Goal: Task Accomplishment & Management: Manage account settings

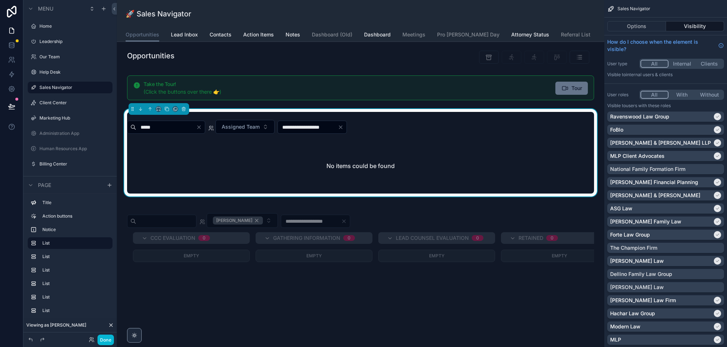
click at [177, 124] on input "*****" at bounding box center [166, 127] width 60 height 10
type input "****"
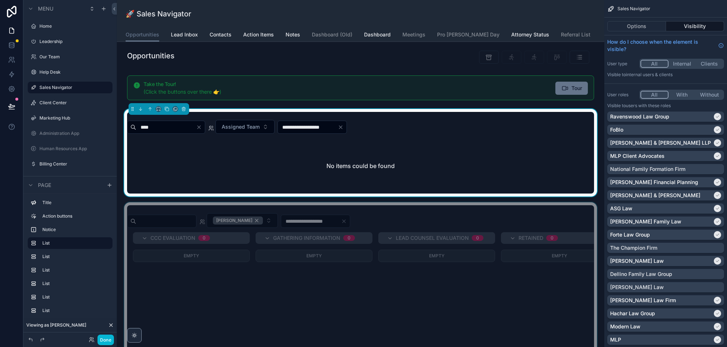
click at [164, 127] on input "****" at bounding box center [166, 127] width 60 height 10
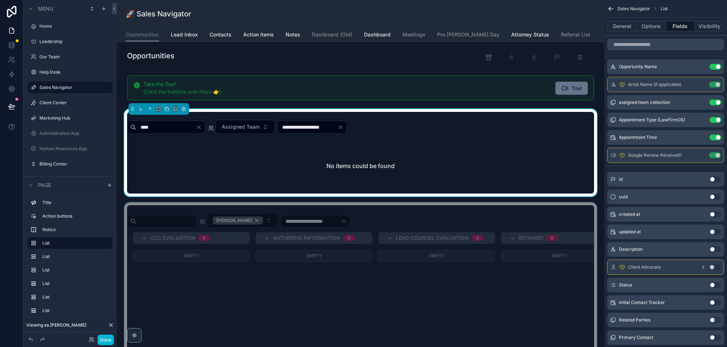
scroll to position [39, 0]
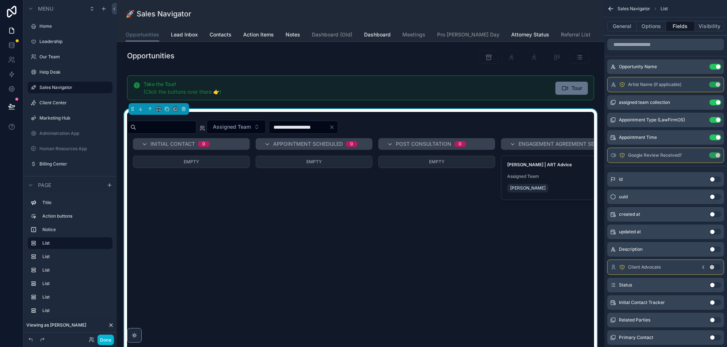
click at [147, 125] on input "scrollable content" at bounding box center [166, 127] width 60 height 10
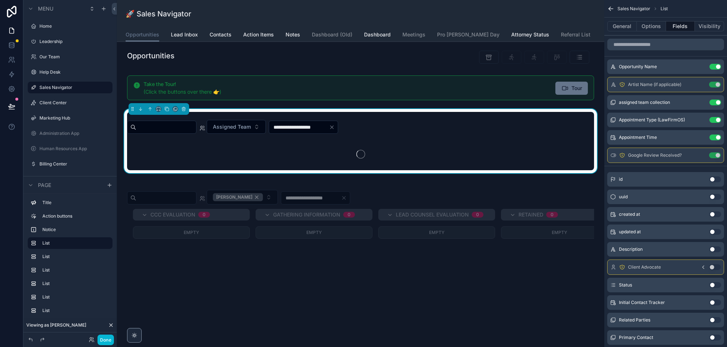
click at [183, 126] on input "scrollable content" at bounding box center [166, 127] width 60 height 10
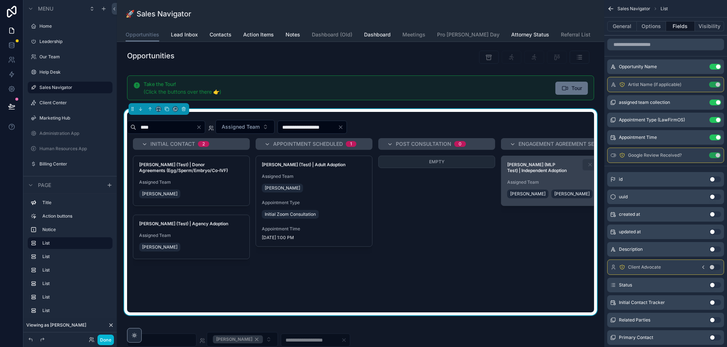
type input "****"
click at [562, 165] on strong "[PERSON_NAME] (MLP Test) | Independent Adoption" at bounding box center [536, 167] width 59 height 11
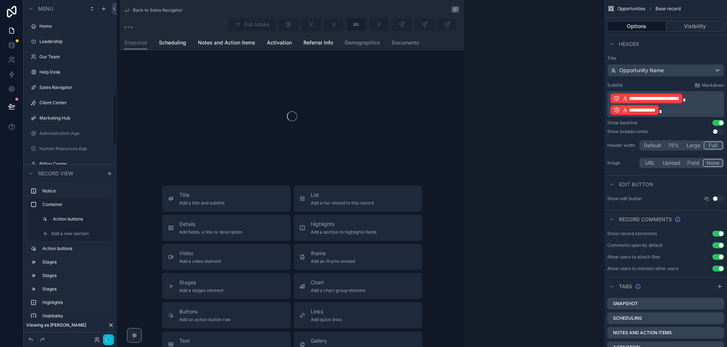
scroll to position [637, 0]
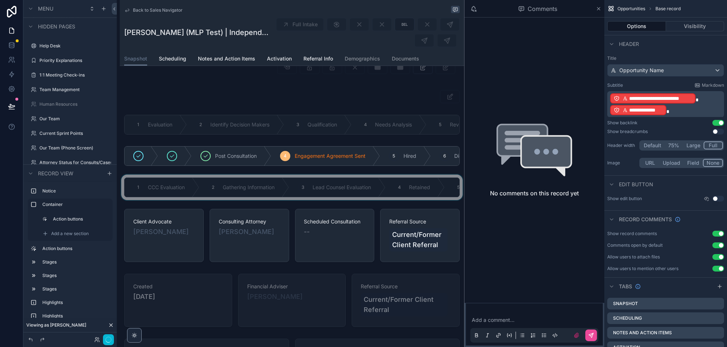
scroll to position [61, 0]
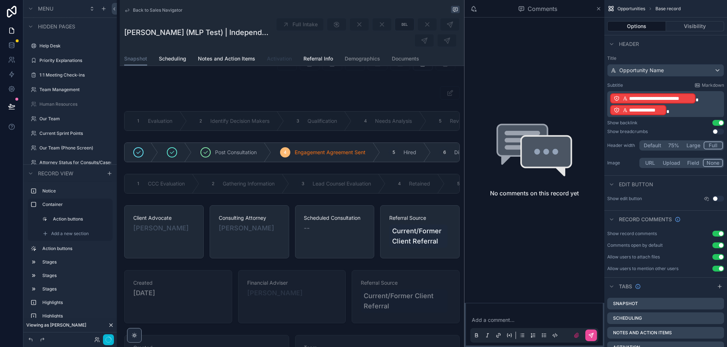
click at [280, 64] on link "Activation" at bounding box center [279, 59] width 25 height 15
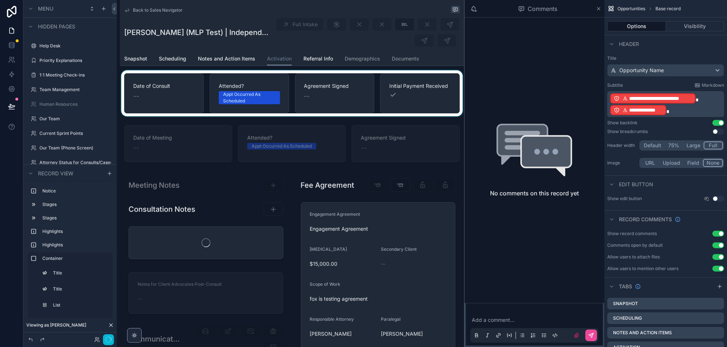
scroll to position [142, 0]
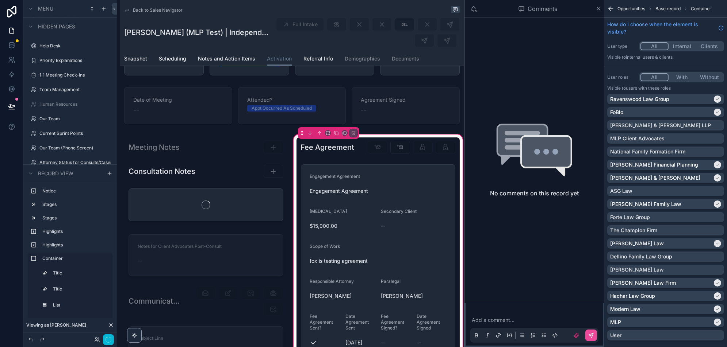
click at [397, 144] on div "scrollable content" at bounding box center [378, 148] width 164 height 20
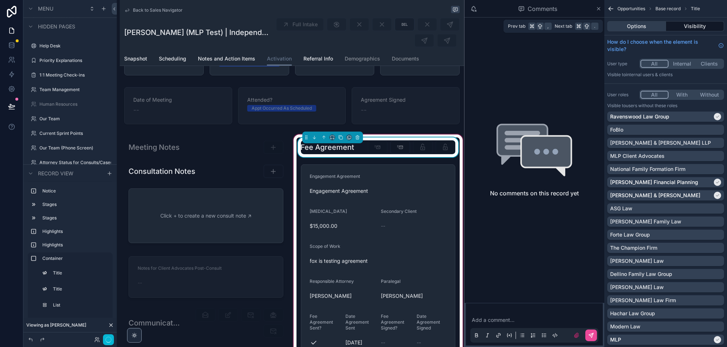
click at [647, 27] on button "Options" at bounding box center [636, 26] width 59 height 10
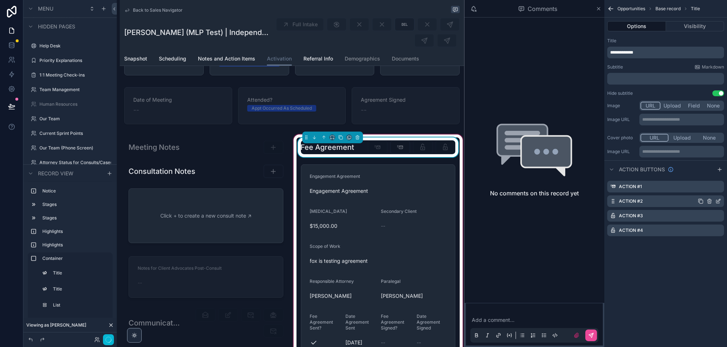
click at [718, 203] on icon "scrollable content" at bounding box center [718, 202] width 6 height 6
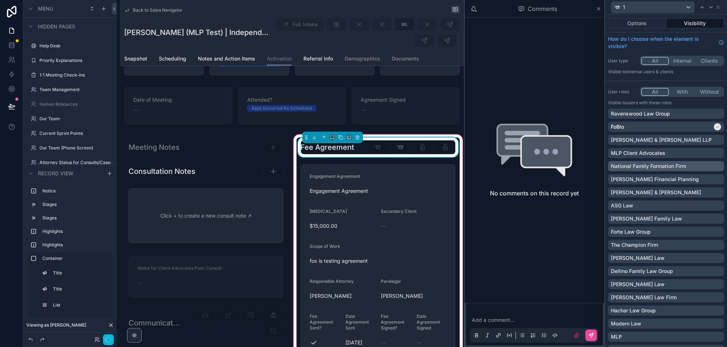
scroll to position [84, 0]
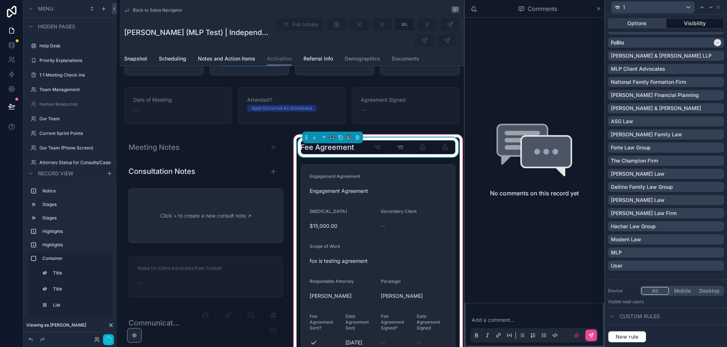
click at [627, 27] on button "Options" at bounding box center [637, 23] width 58 height 10
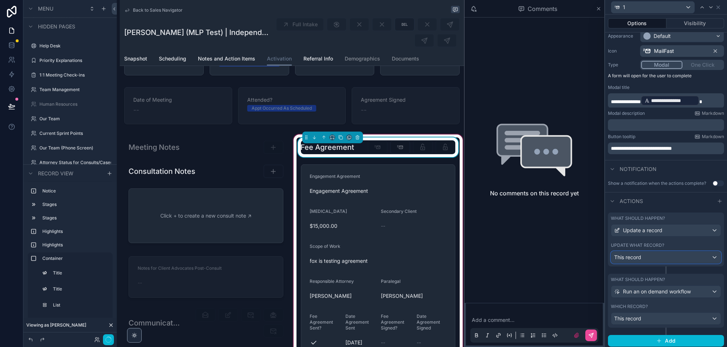
click at [687, 254] on div "This record" at bounding box center [665, 258] width 109 height 12
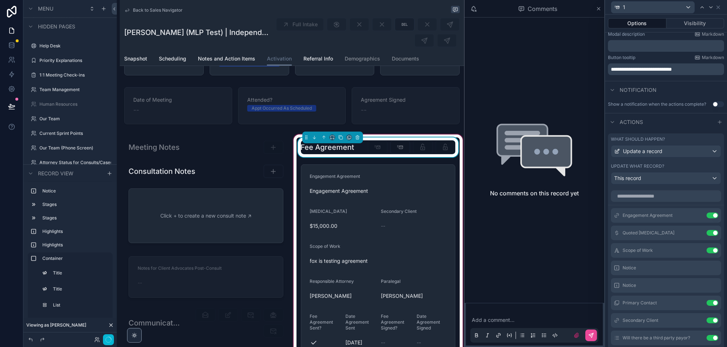
scroll to position [143, 0]
click at [695, 230] on icon at bounding box center [698, 233] width 6 height 6
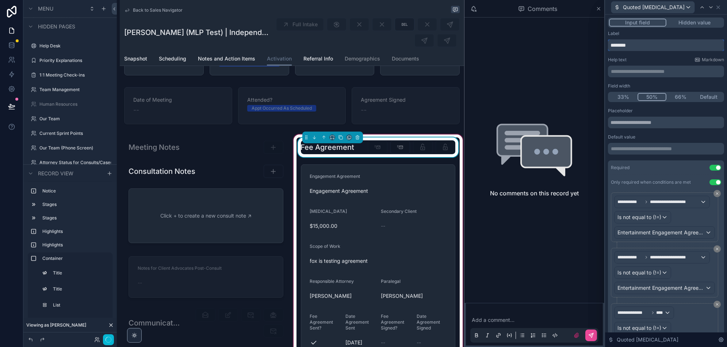
click at [642, 45] on input "********" at bounding box center [666, 45] width 116 height 12
type input "********"
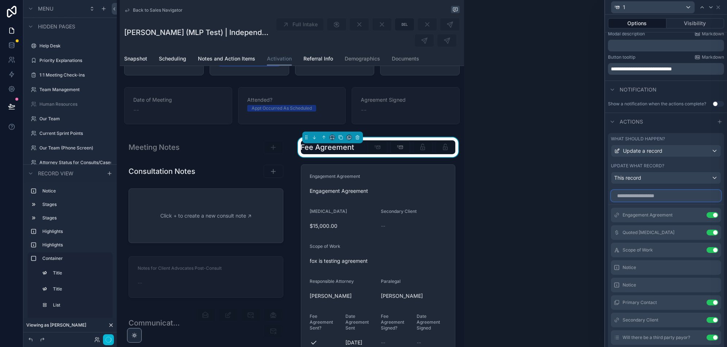
click at [635, 198] on input "text" at bounding box center [666, 196] width 110 height 12
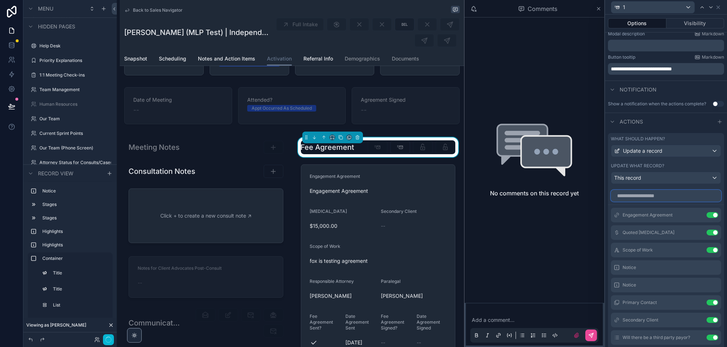
click at [637, 197] on input "text" at bounding box center [666, 196] width 110 height 12
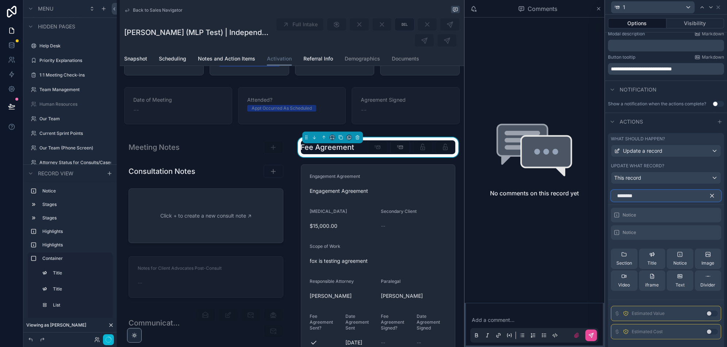
type input "********"
click at [714, 329] on button "Use setting" at bounding box center [712, 332] width 12 height 6
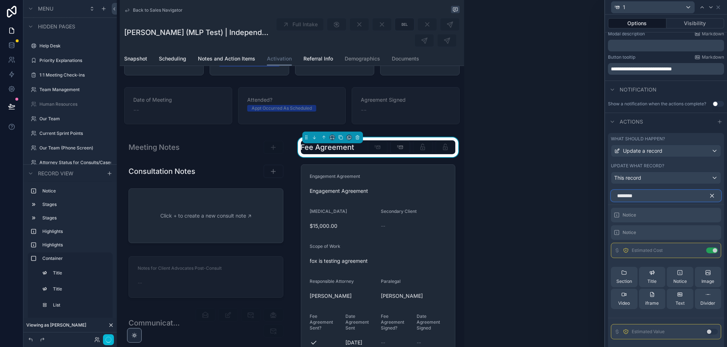
click at [650, 195] on input "********" at bounding box center [666, 196] width 110 height 12
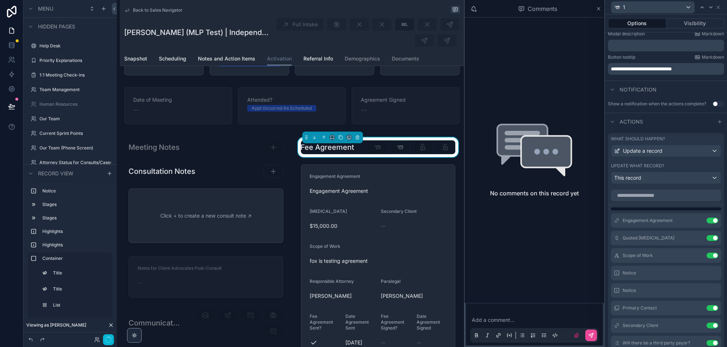
scroll to position [0, 0]
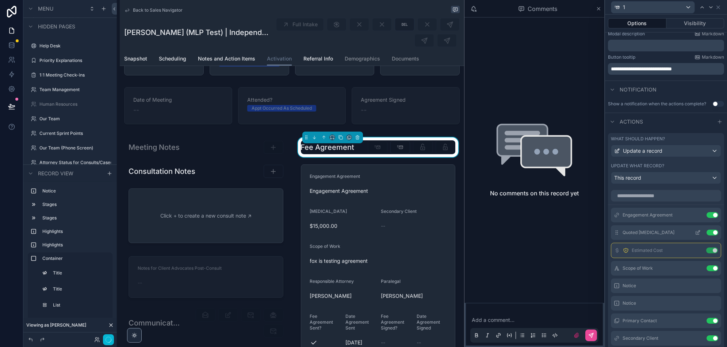
click at [698, 231] on icon at bounding box center [698, 232] width 3 height 3
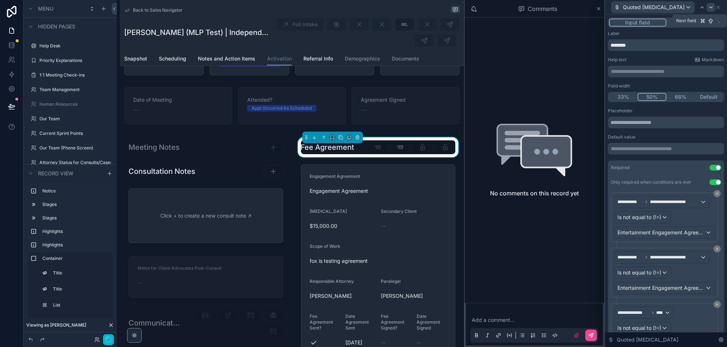
click at [709, 8] on icon at bounding box center [711, 7] width 6 height 6
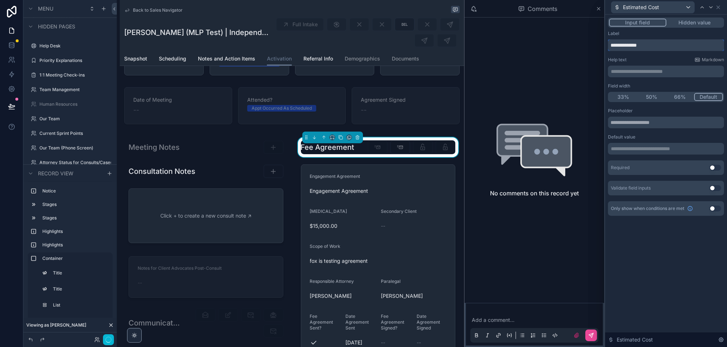
click at [655, 45] on input "**********" at bounding box center [666, 45] width 116 height 12
type input "**********"
click at [651, 97] on button "50%" at bounding box center [651, 97] width 28 height 8
click at [710, 7] on icon at bounding box center [711, 7] width 6 height 6
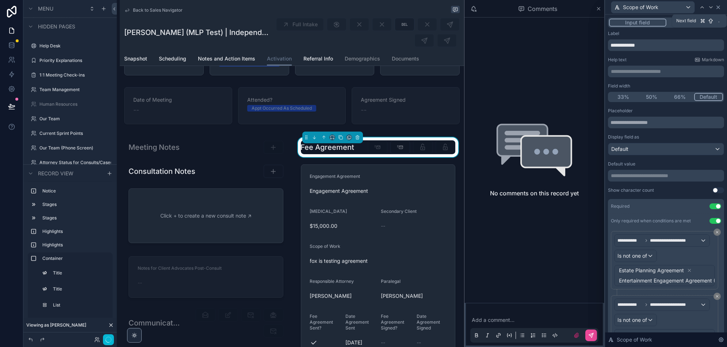
click at [718, 8] on icon at bounding box center [718, 7] width 6 height 6
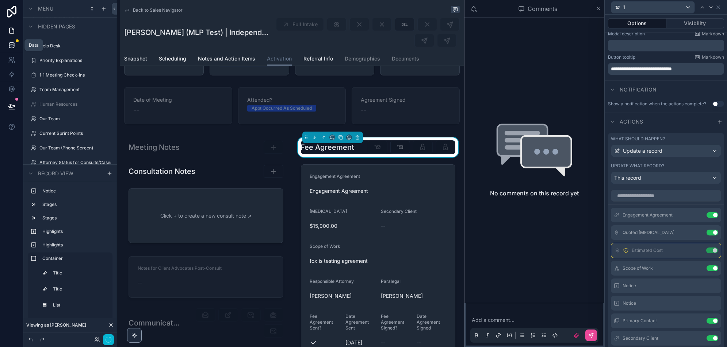
click at [11, 46] on icon at bounding box center [11, 44] width 5 height 3
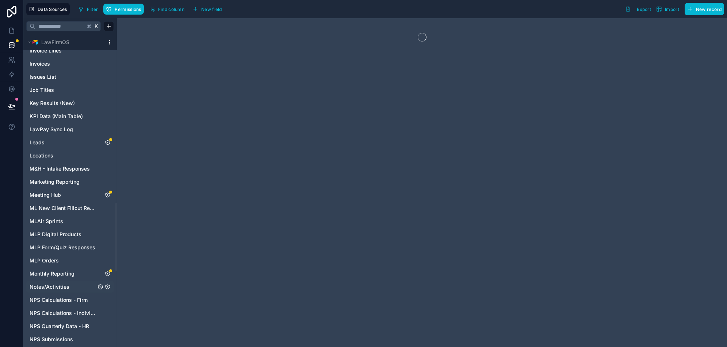
scroll to position [931, 0]
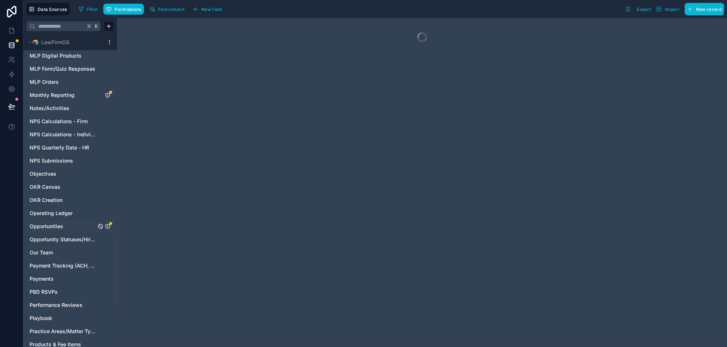
click at [109, 226] on icon "Opportunities" at bounding box center [108, 227] width 6 height 6
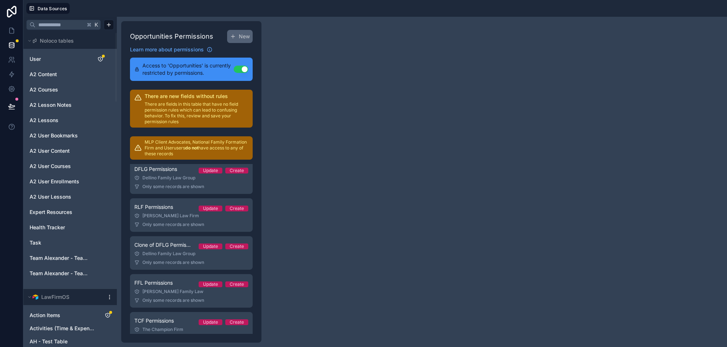
scroll to position [463, 0]
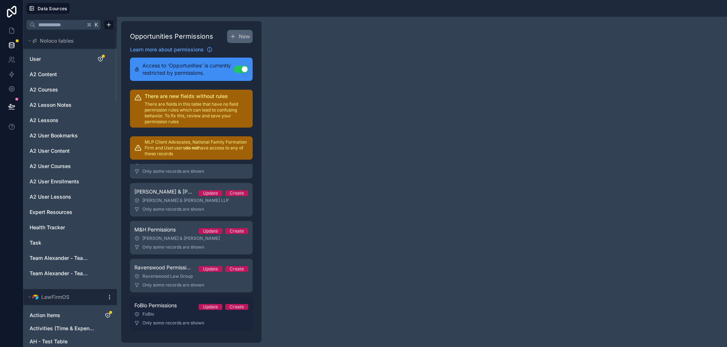
click at [169, 308] on span "FoBlo Permissions" at bounding box center [155, 305] width 42 height 7
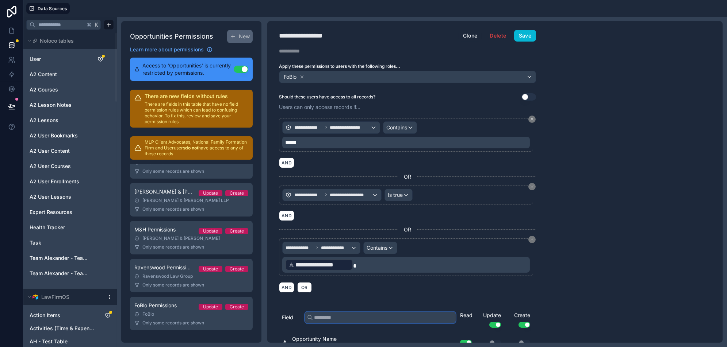
click at [333, 312] on input "text" at bounding box center [380, 318] width 151 height 12
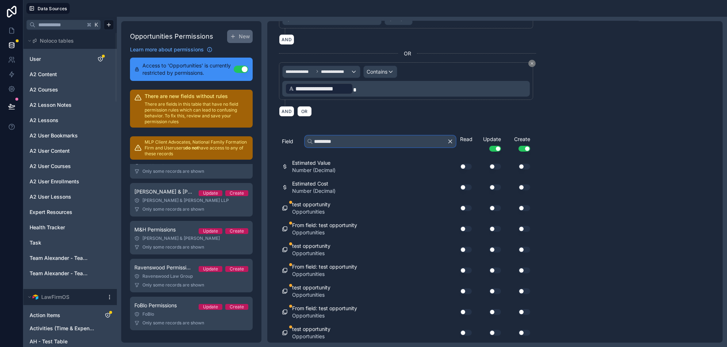
type input "*********"
click at [469, 185] on button "Use setting" at bounding box center [466, 188] width 12 height 6
click at [491, 185] on button "Use setting" at bounding box center [495, 188] width 12 height 6
click at [525, 185] on button "Use setting" at bounding box center [524, 188] width 12 height 6
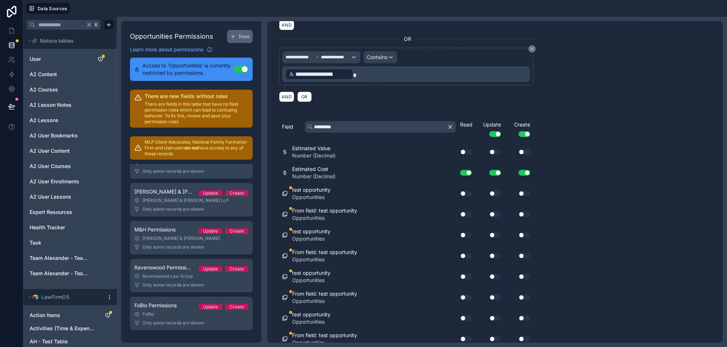
scroll to position [0, 0]
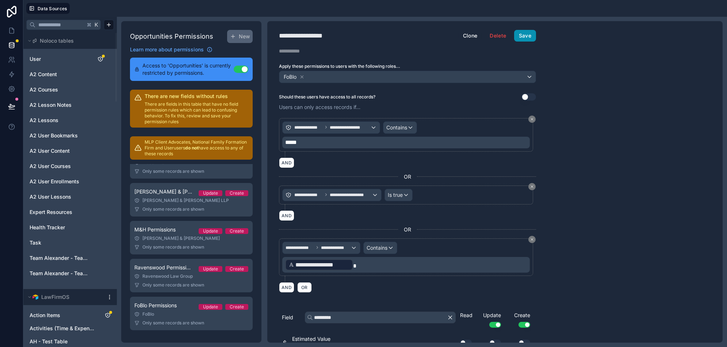
click at [526, 38] on button "Save" at bounding box center [525, 36] width 22 height 12
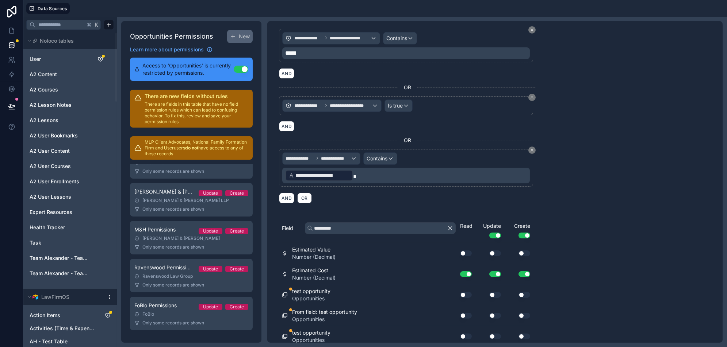
scroll to position [104, 0]
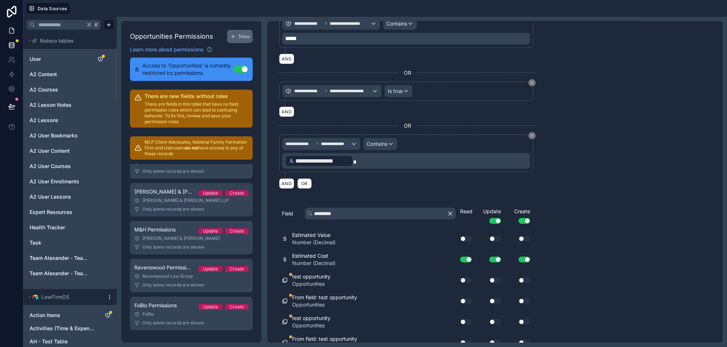
click at [9, 33] on icon at bounding box center [11, 30] width 4 height 5
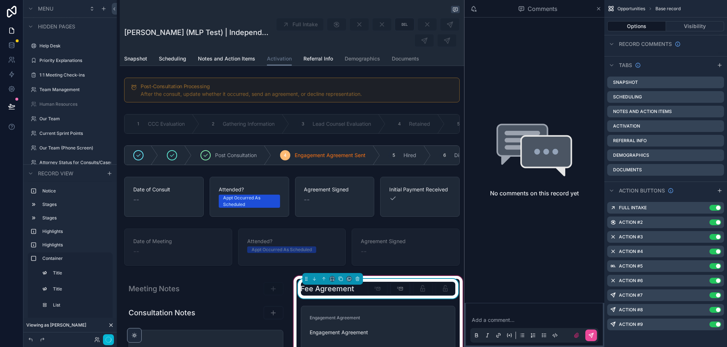
click at [415, 287] on span "scrollable content" at bounding box center [423, 288] width 20 height 13
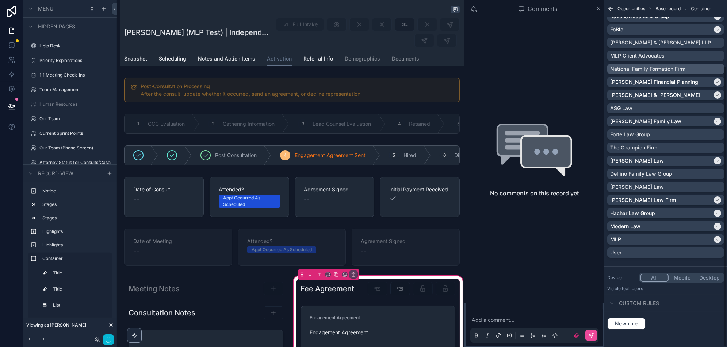
scroll to position [81, 0]
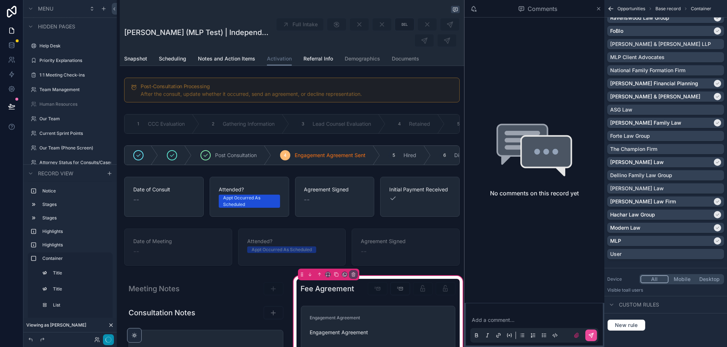
click at [106, 338] on icon "button" at bounding box center [108, 340] width 6 height 6
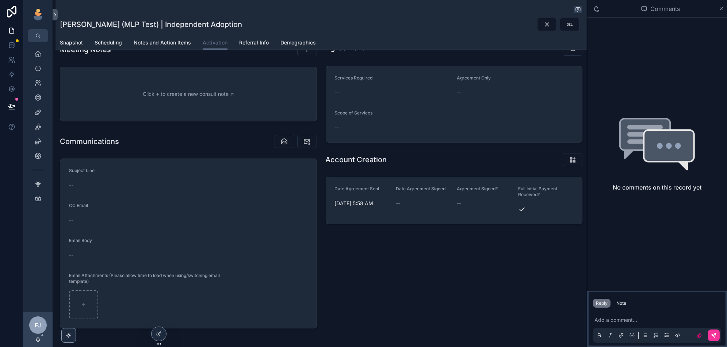
scroll to position [101, 0]
click at [157, 332] on icon at bounding box center [159, 334] width 6 height 6
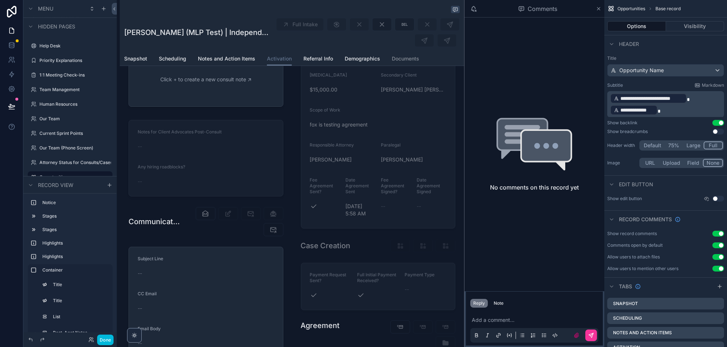
scroll to position [347, 0]
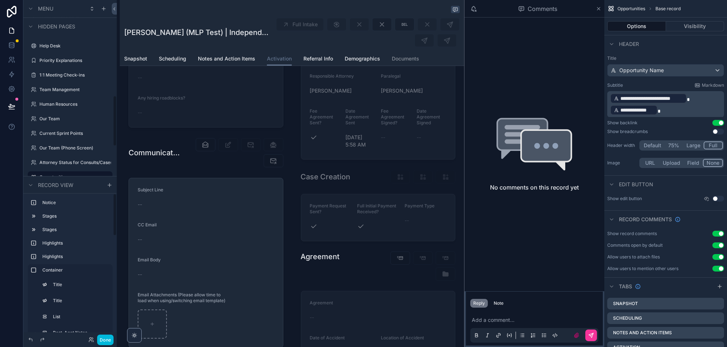
click at [91, 342] on icon at bounding box center [91, 340] width 6 height 6
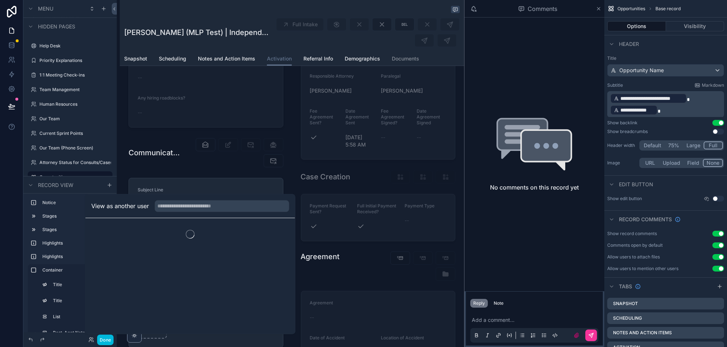
click at [193, 203] on input "text" at bounding box center [222, 206] width 134 height 12
type input "*****"
click at [291, 230] on div "Kelly Dempsey kelly@fosterbloomlaw.com FoBlo Select" at bounding box center [189, 232] width 209 height 29
click at [0, 0] on button "Select" at bounding box center [0, 0] width 0 height 0
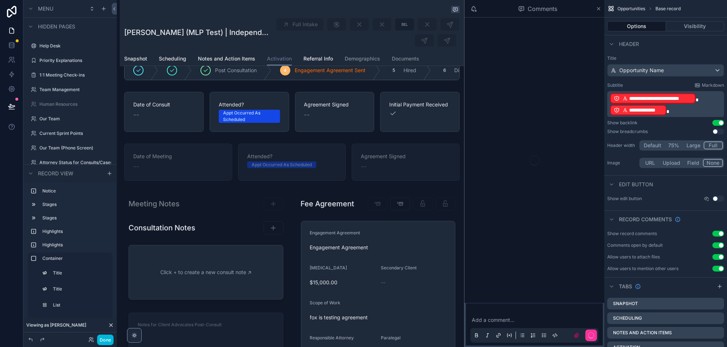
scroll to position [86, 0]
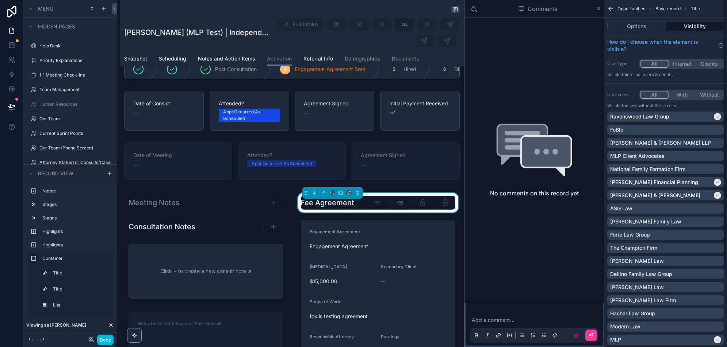
click at [638, 28] on button "Options" at bounding box center [636, 26] width 59 height 10
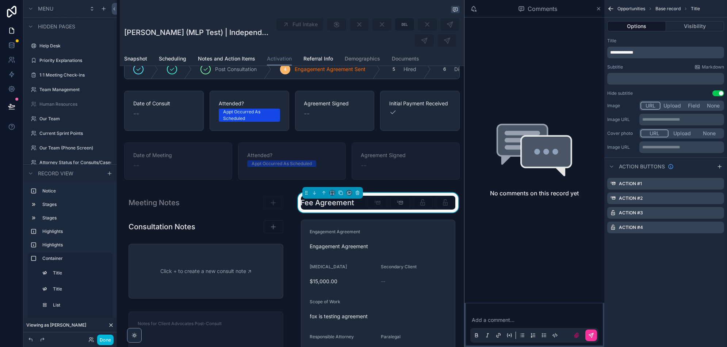
click at [0, 0] on icon "scrollable content" at bounding box center [0, 0] width 0 height 0
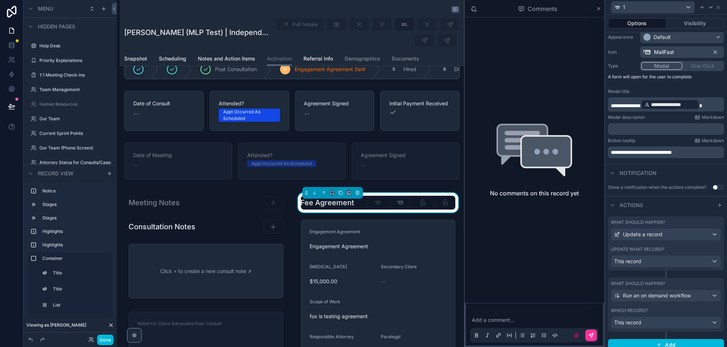
scroll to position [67, 0]
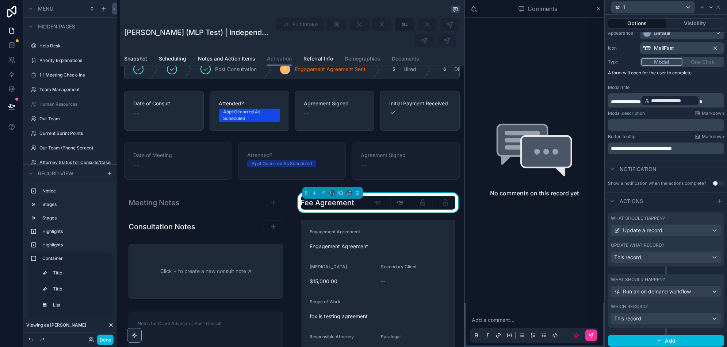
click at [631, 255] on span "This record" at bounding box center [627, 257] width 27 height 7
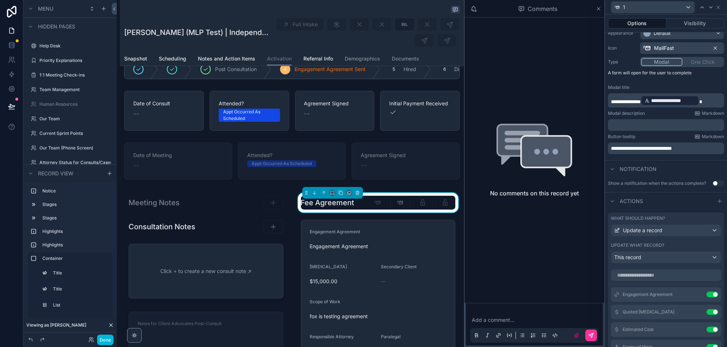
scroll to position [132, 0]
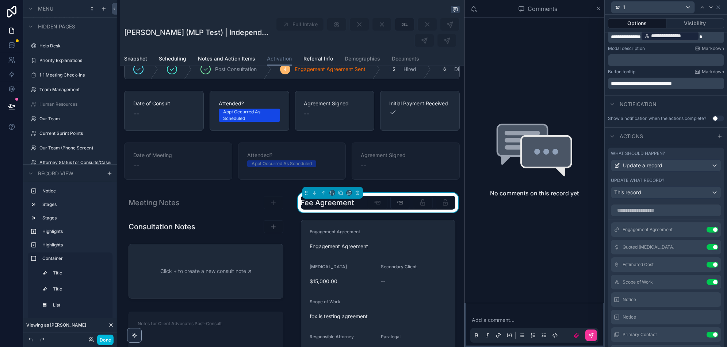
click at [648, 205] on input "text" at bounding box center [666, 211] width 110 height 12
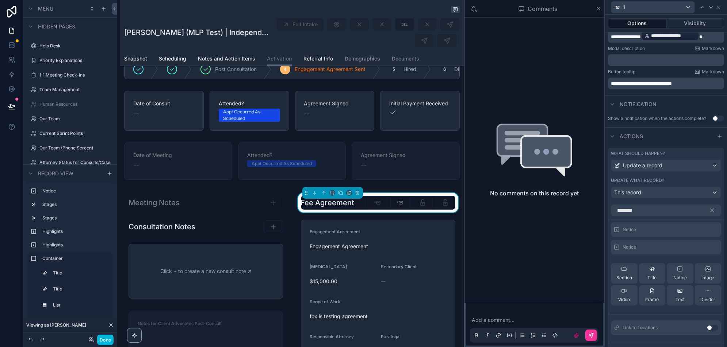
type input "********"
click at [708, 327] on button "Use setting" at bounding box center [712, 328] width 12 height 6
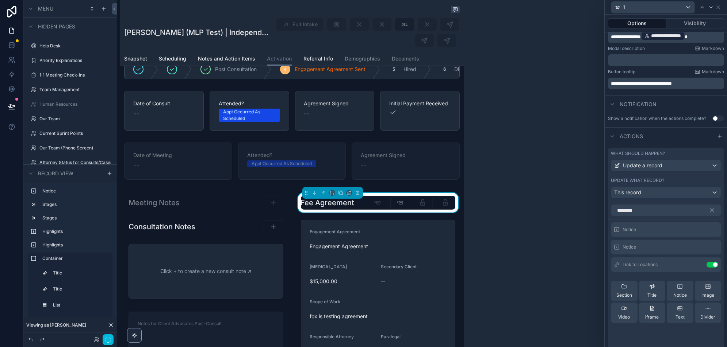
click at [645, 211] on input "********" at bounding box center [666, 211] width 110 height 12
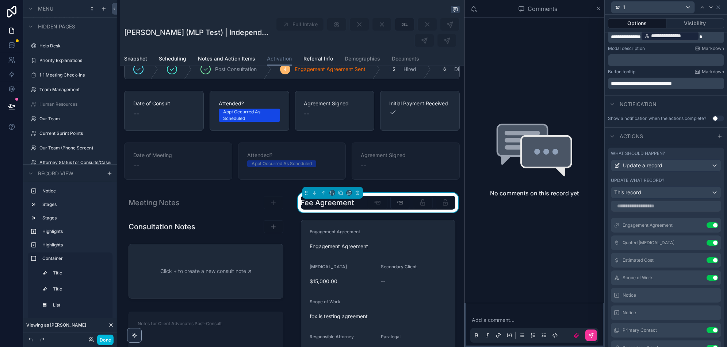
scroll to position [0, 0]
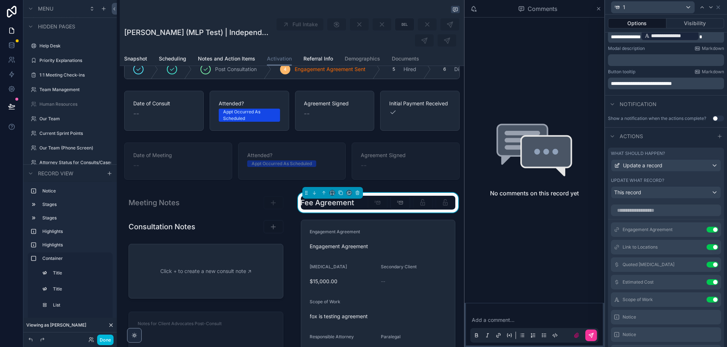
click at [0, 0] on icon at bounding box center [0, 0] width 0 height 0
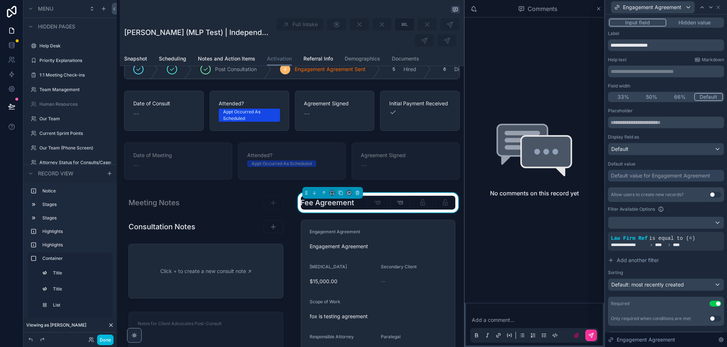
click at [643, 176] on div "Default value for Engagement Agreement" at bounding box center [660, 175] width 99 height 7
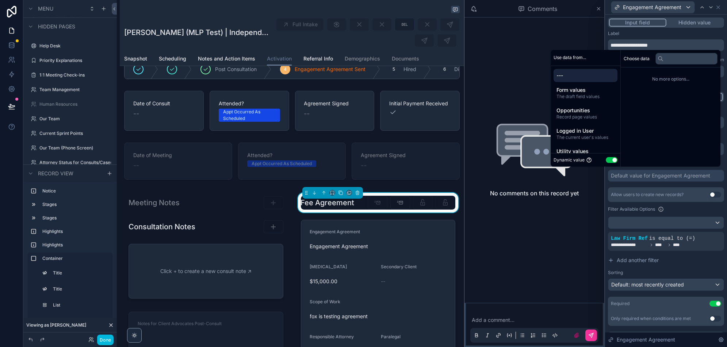
click at [607, 157] on button "Use setting" at bounding box center [611, 160] width 12 height 6
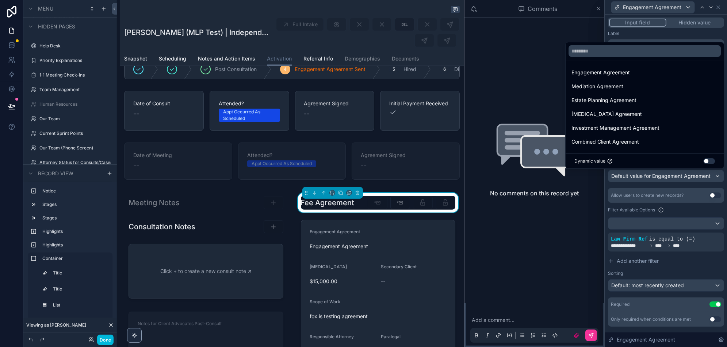
click at [639, 70] on div "Engagement Agreement" at bounding box center [644, 72] width 146 height 9
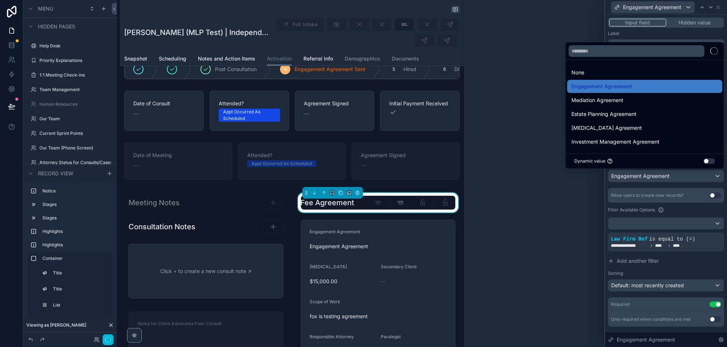
click at [688, 214] on div "**********" at bounding box center [666, 240] width 116 height 104
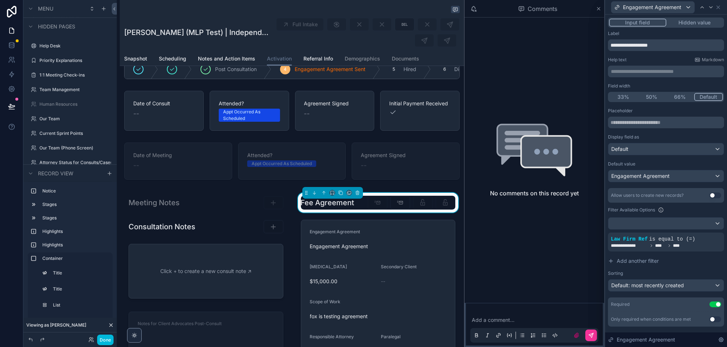
click at [654, 98] on button "50%" at bounding box center [651, 97] width 28 height 8
click at [712, 8] on icon at bounding box center [711, 7] width 6 height 6
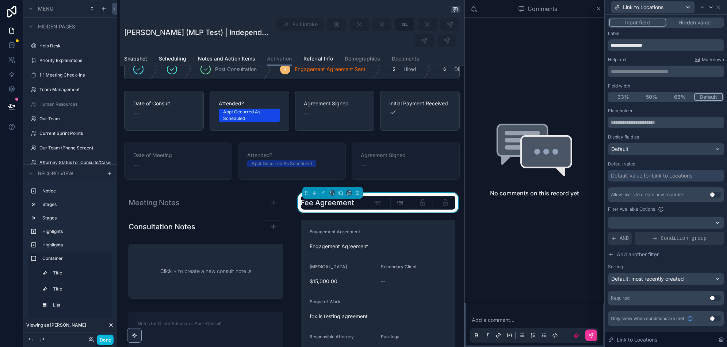
click at [651, 96] on button "50%" at bounding box center [651, 97] width 28 height 8
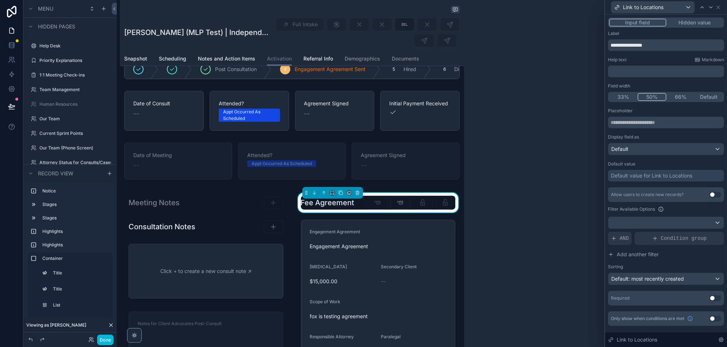
click at [619, 239] on span "AND" at bounding box center [623, 238] width 9 height 7
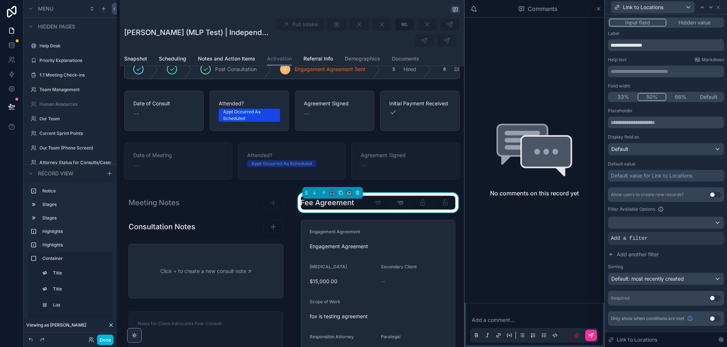
click at [0, 0] on icon at bounding box center [0, 0] width 0 height 0
click at [542, 229] on span "Select a field" at bounding box center [533, 227] width 31 height 6
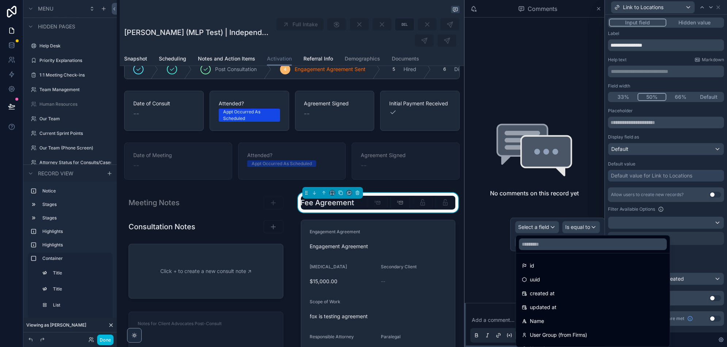
click at [585, 245] on input "text" at bounding box center [593, 245] width 148 height 12
click at [696, 253] on button "Add another filter" at bounding box center [666, 254] width 116 height 13
click at [0, 0] on div at bounding box center [0, 0] width 0 height 0
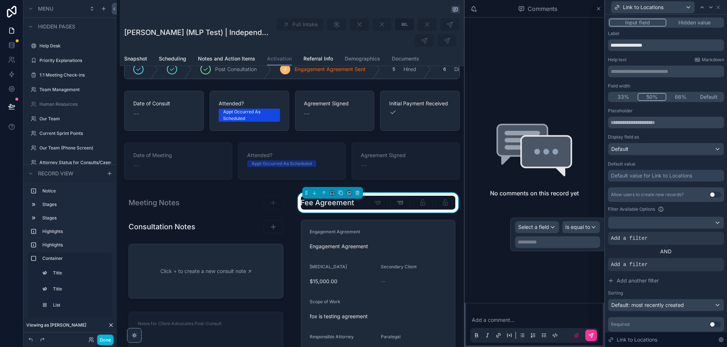
click at [0, 0] on div at bounding box center [0, 0] width 0 height 0
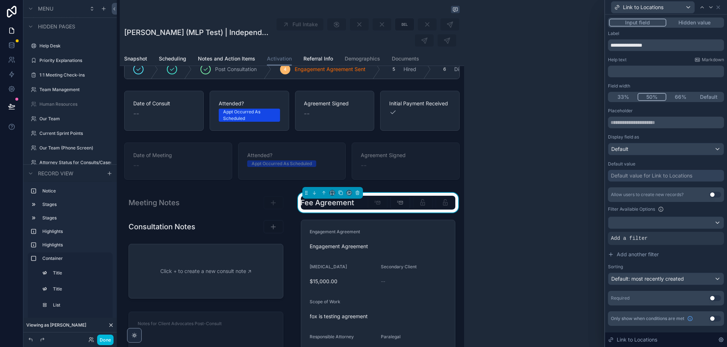
click at [0, 0] on icon at bounding box center [0, 0] width 0 height 0
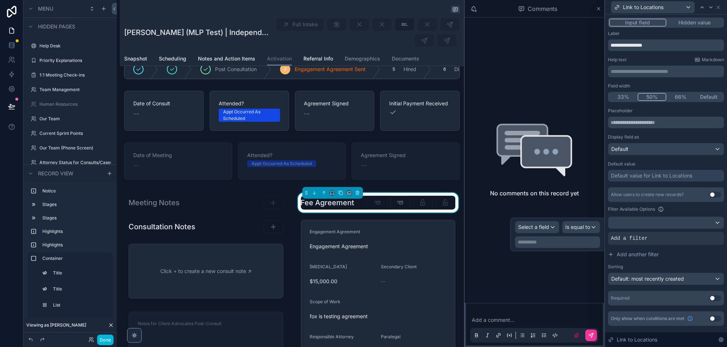
click at [550, 228] on div "Select a field" at bounding box center [536, 228] width 43 height 12
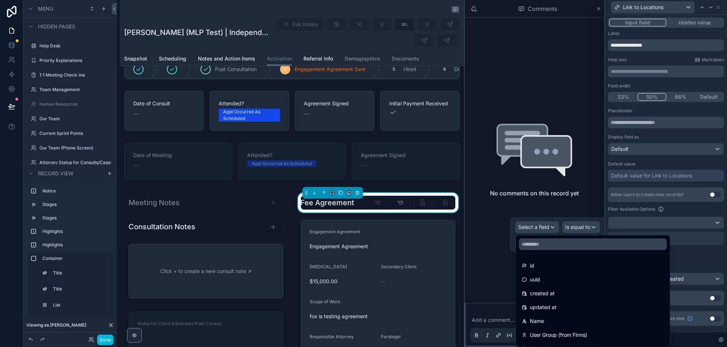
click at [581, 245] on input "text" at bounding box center [593, 245] width 148 height 12
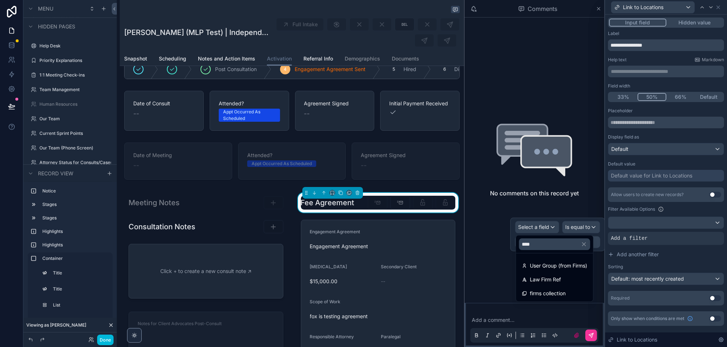
type input "****"
click at [555, 280] on span "Law Firm Ref" at bounding box center [545, 280] width 31 height 9
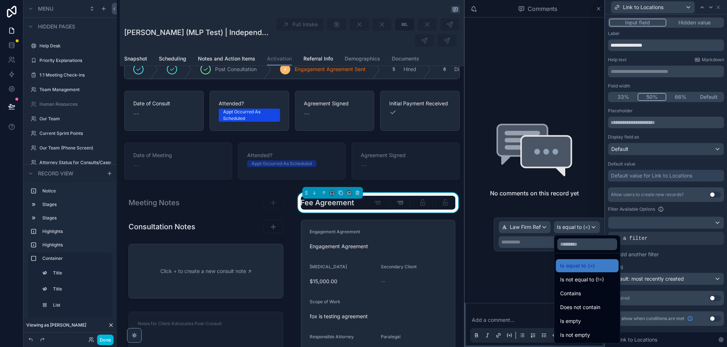
click at [583, 291] on div "Contains" at bounding box center [587, 293] width 54 height 9
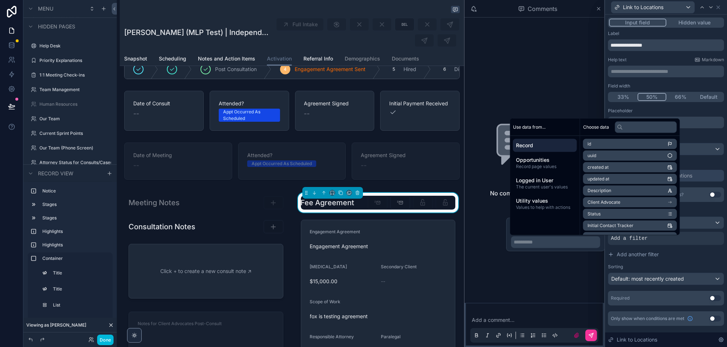
click at [535, 182] on span "Logged in User" at bounding box center [545, 180] width 58 height 7
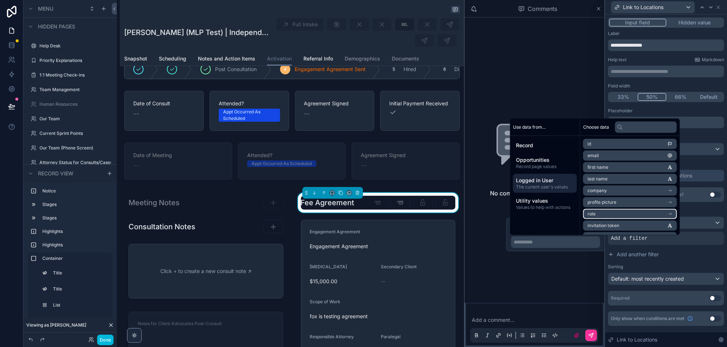
click at [601, 211] on li "role" at bounding box center [630, 214] width 94 height 10
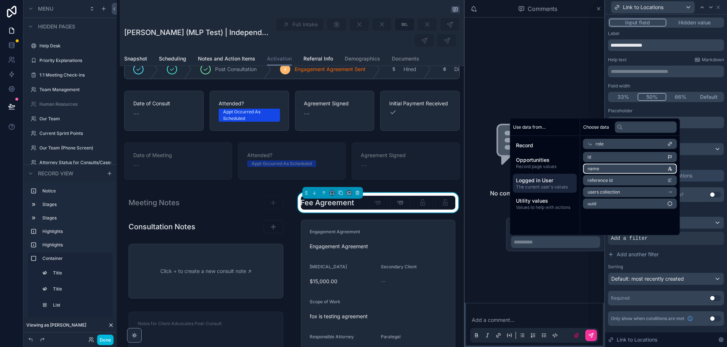
click at [607, 166] on li "name" at bounding box center [630, 169] width 94 height 10
click at [704, 208] on div "Filter Available Options" at bounding box center [666, 209] width 116 height 9
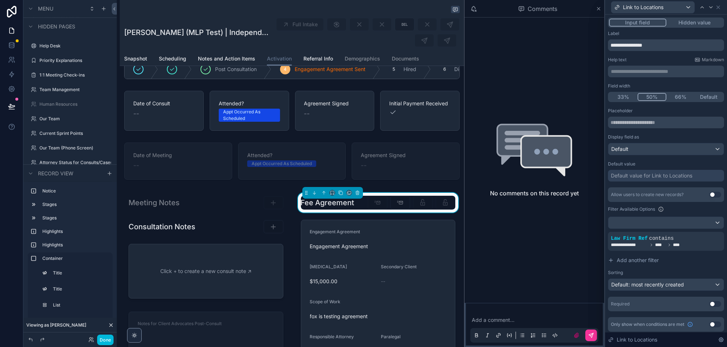
click at [717, 303] on button "Use setting" at bounding box center [715, 304] width 12 height 6
click at [658, 48] on input "**********" at bounding box center [666, 45] width 116 height 12
type input "*****"
click at [718, 5] on icon at bounding box center [718, 7] width 6 height 6
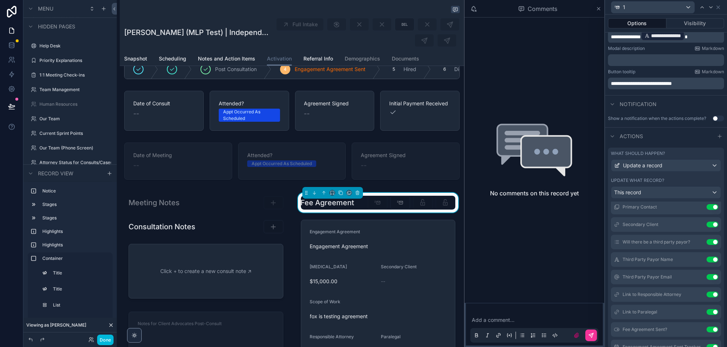
scroll to position [275, 0]
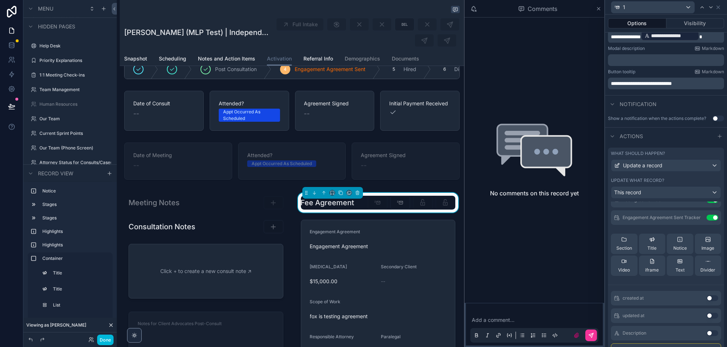
drag, startPoint x: 97, startPoint y: 340, endPoint x: 107, endPoint y: 342, distance: 10.7
click at [97, 340] on div "Done" at bounding box center [99, 340] width 29 height 11
click at [107, 342] on button "Done" at bounding box center [105, 340] width 16 height 11
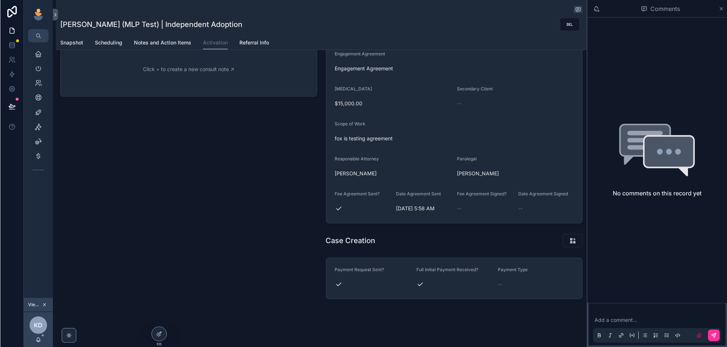
scroll to position [0, 0]
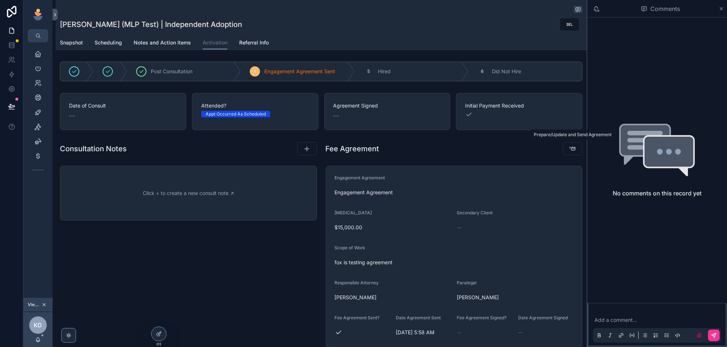
click at [572, 150] on icon "scrollable content" at bounding box center [572, 148] width 7 height 7
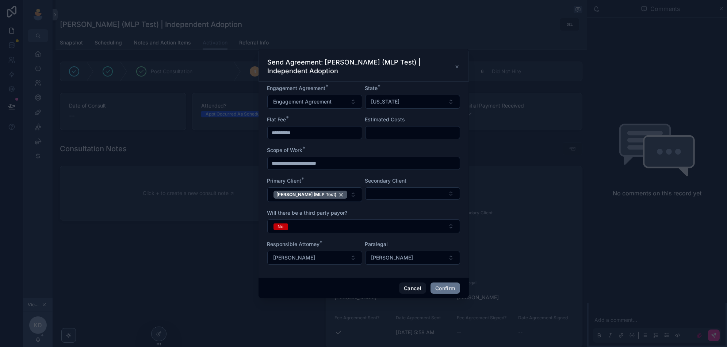
click at [415, 288] on button "Cancel" at bounding box center [412, 289] width 27 height 12
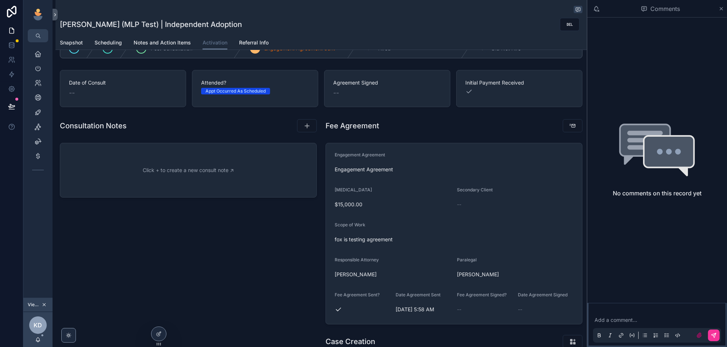
scroll to position [27, 0]
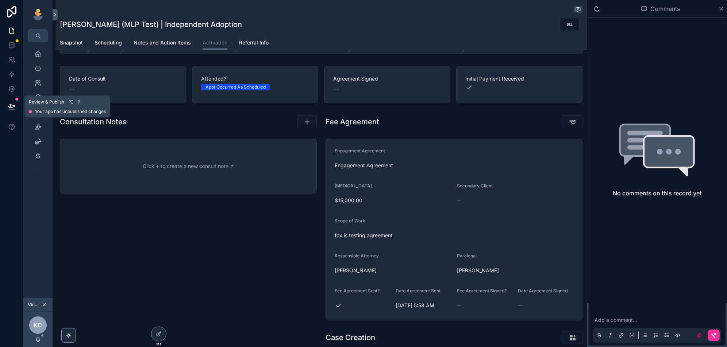
click at [11, 109] on icon at bounding box center [11, 109] width 5 height 0
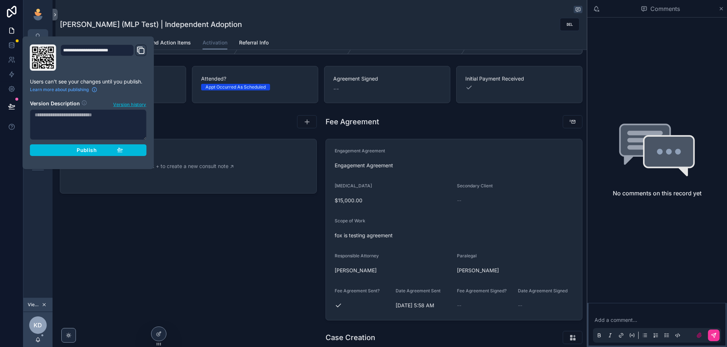
click at [90, 149] on span "Publish" at bounding box center [87, 150] width 20 height 7
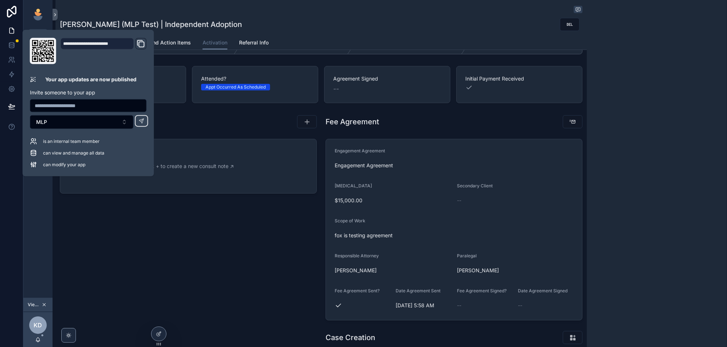
click at [287, 265] on div "Consultation Notes Click + to create a new consult note ↗" at bounding box center [188, 256] width 266 height 288
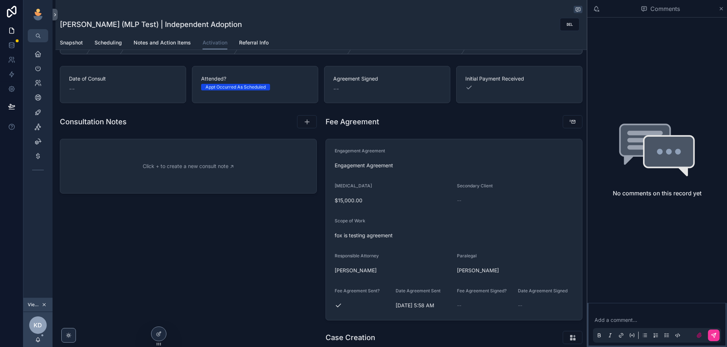
click at [46, 305] on icon "scrollable content" at bounding box center [44, 305] width 5 height 5
